Goal: Navigation & Orientation: Go to known website

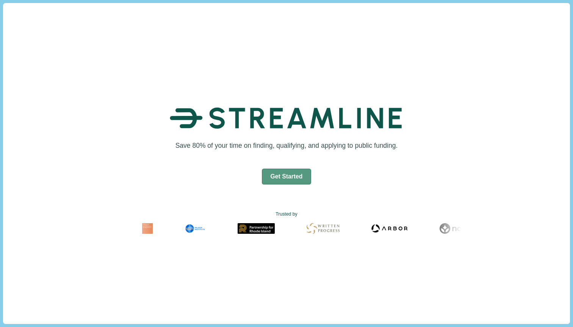
click at [304, 177] on button "Get Started" at bounding box center [287, 177] width 50 height 16
